Goal: Check status: Check status

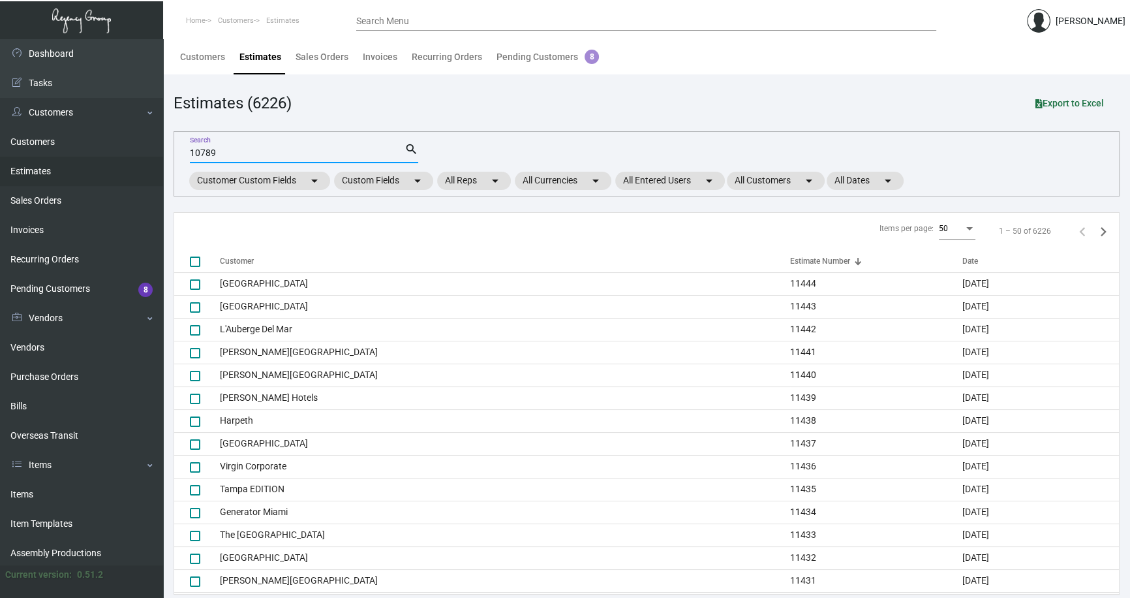
type input "10789"
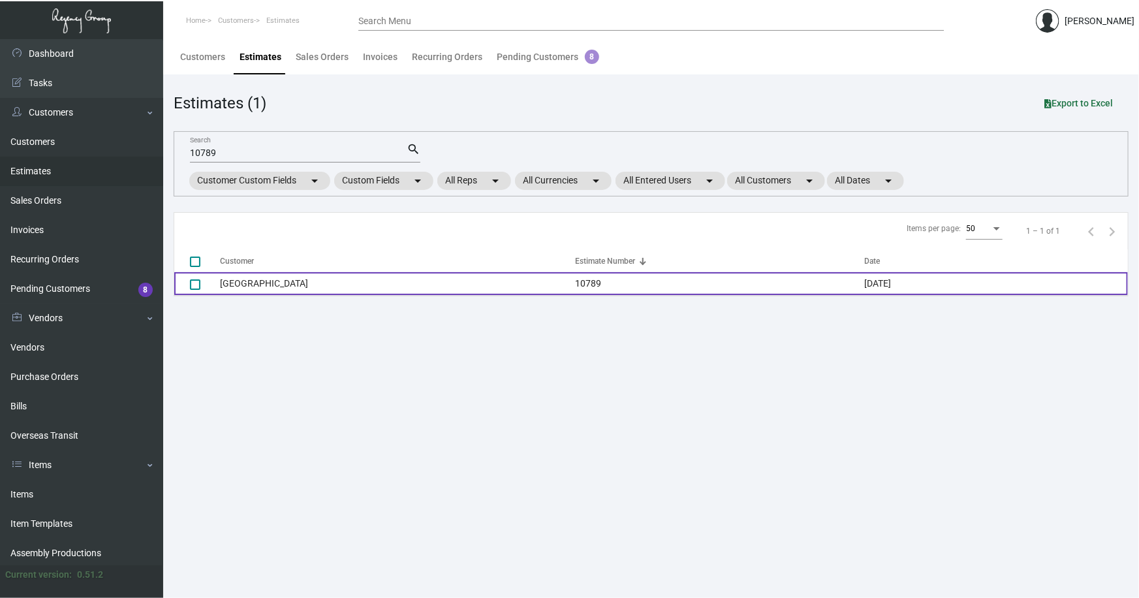
click at [248, 284] on td "[GEOGRAPHIC_DATA]" at bounding box center [397, 283] width 355 height 23
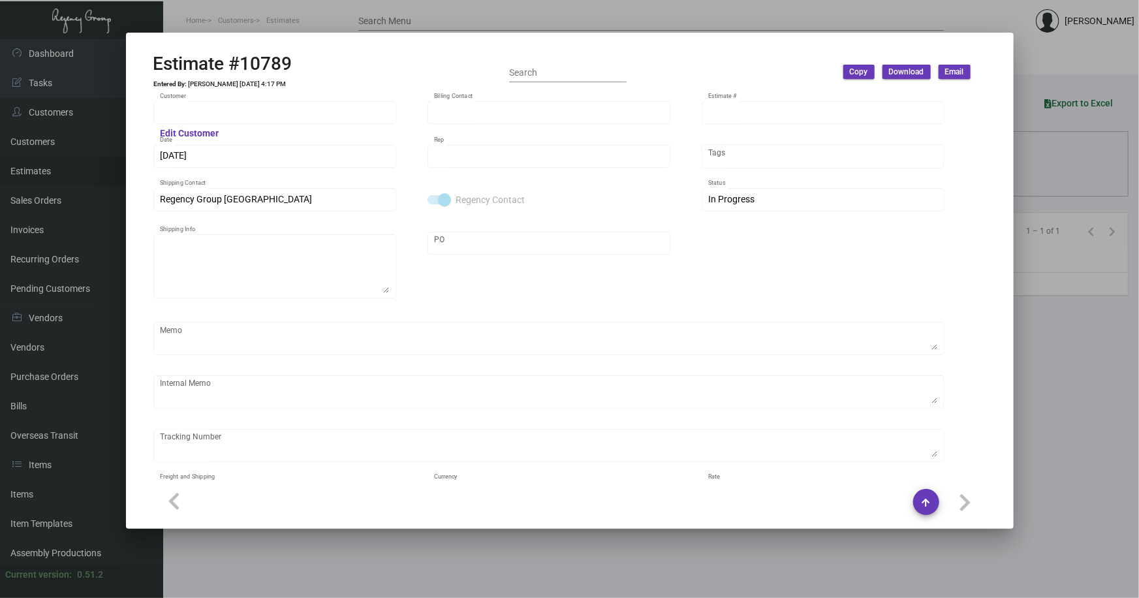
type input "[GEOGRAPHIC_DATA]"
type input "[PERSON_NAME]"
type input "10789"
type input "[DATE]"
type input "[PERSON_NAME]"
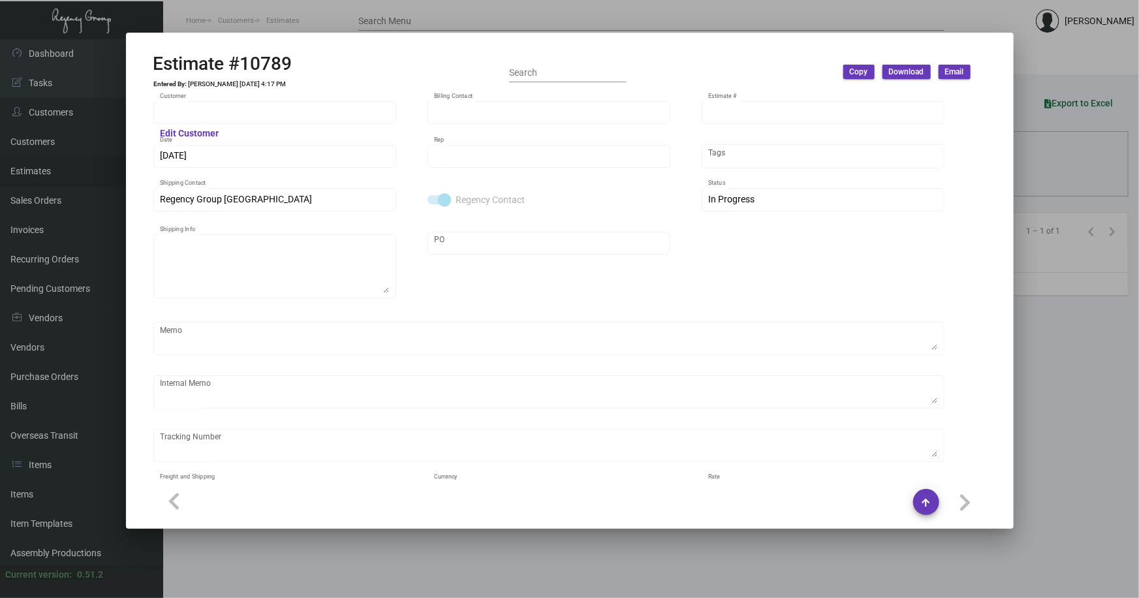
checkbox input "true"
type textarea "Regency Group NJ - [PERSON_NAME] [STREET_ADDRESS]"
type input "United States Dollar $"
type input "$ 0.00"
click at [1017, 386] on div at bounding box center [569, 299] width 1139 height 598
